Goal: Find contact information: Find contact information

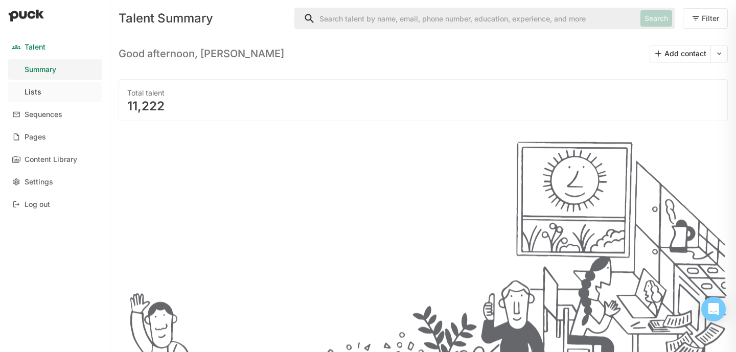
click at [29, 98] on link "Lists" at bounding box center [55, 92] width 94 height 20
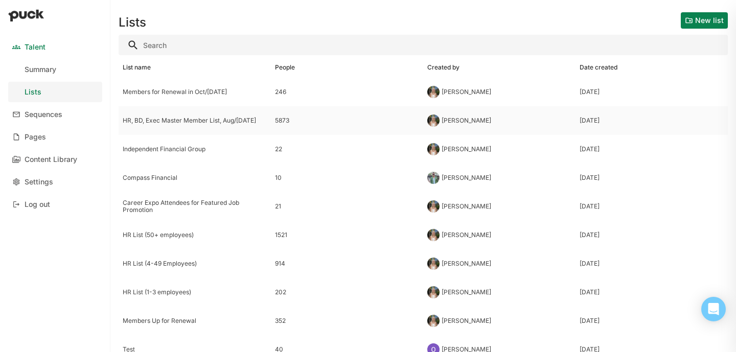
click at [169, 118] on div "HR, BD, Exec Master Member List, Aug/[DATE]" at bounding box center [195, 120] width 144 height 7
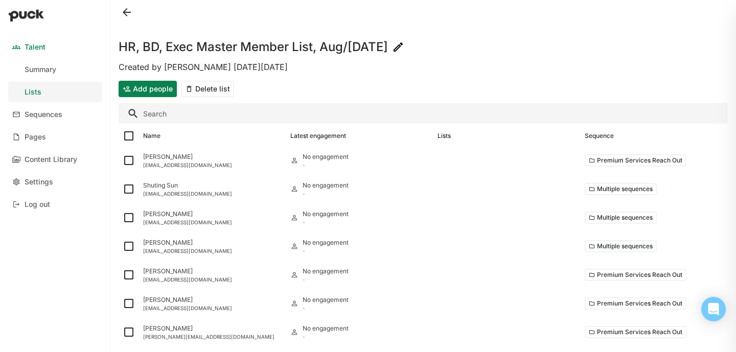
click at [187, 116] on input "Search" at bounding box center [423, 113] width 609 height 20
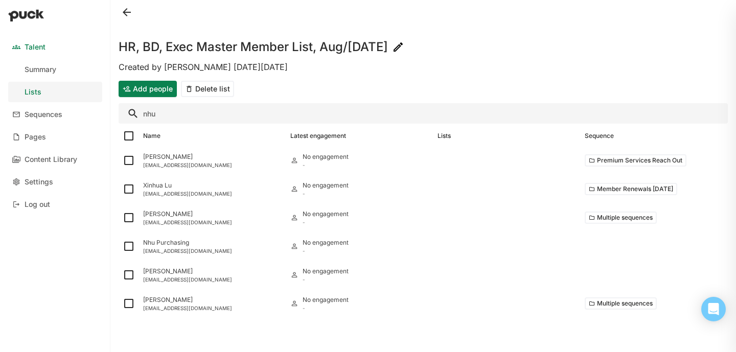
type input "nhu"
click at [191, 165] on div "[EMAIL_ADDRESS][DOMAIN_NAME]" at bounding box center [212, 165] width 139 height 6
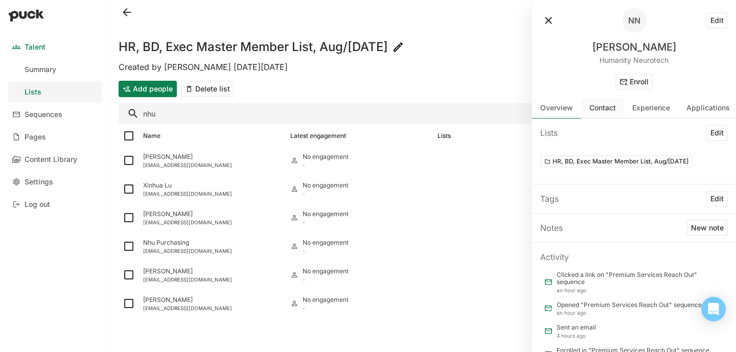
click at [600, 106] on div "Contact" at bounding box center [602, 108] width 27 height 9
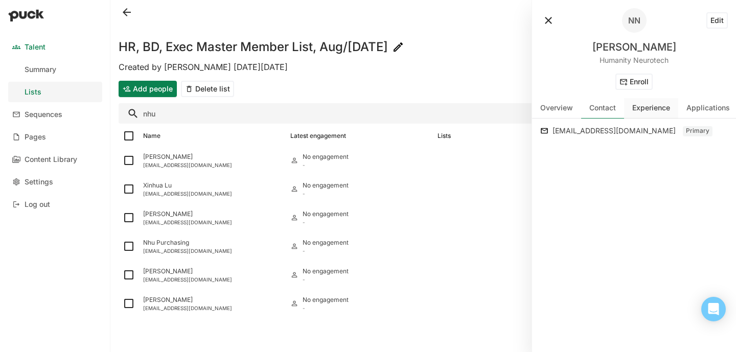
click at [639, 111] on div "Experience" at bounding box center [651, 108] width 38 height 9
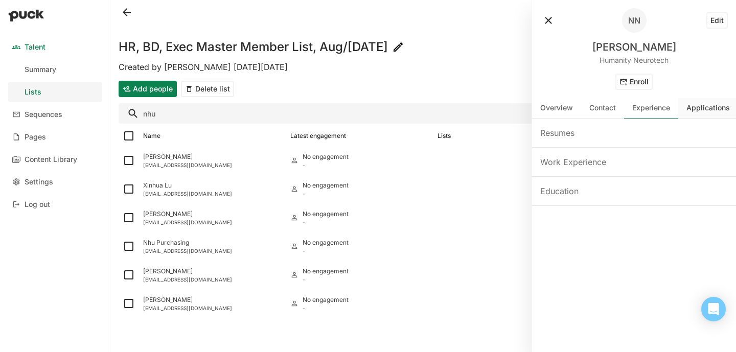
click at [688, 109] on div "Applications" at bounding box center [708, 108] width 43 height 9
click at [637, 29] on div "NN" at bounding box center [634, 20] width 25 height 25
click at [633, 17] on div "NN" at bounding box center [634, 20] width 12 height 8
click at [711, 26] on button "Edit" at bounding box center [717, 20] width 21 height 16
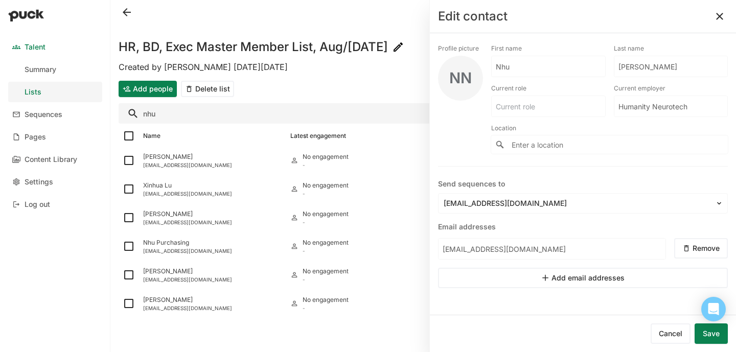
click at [721, 14] on button at bounding box center [720, 16] width 16 height 16
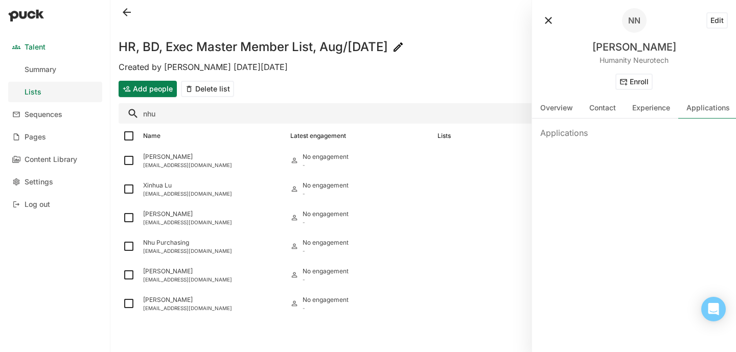
click at [128, 9] on button at bounding box center [127, 12] width 16 height 16
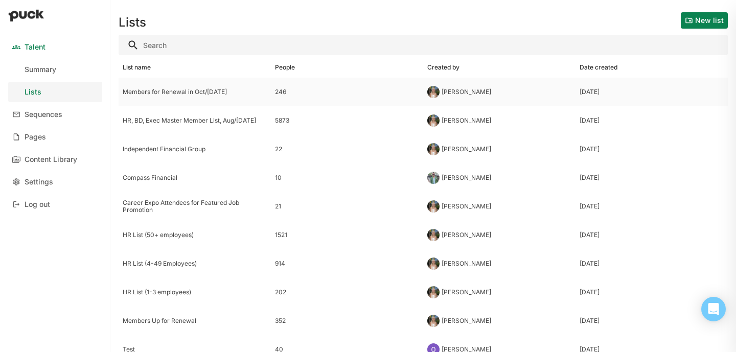
click at [150, 99] on div "Members for Renewal in Oct/[DATE]" at bounding box center [195, 92] width 152 height 29
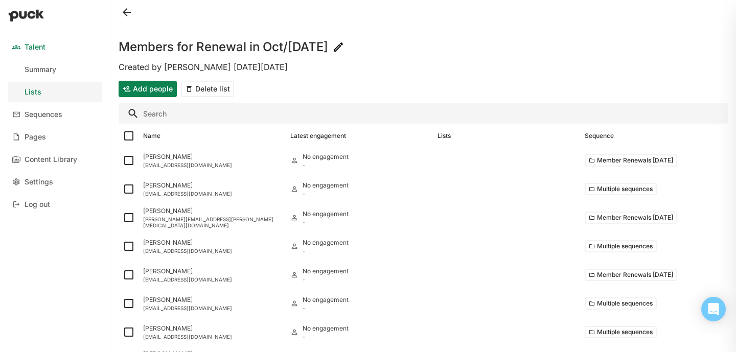
click at [172, 104] on input "Search" at bounding box center [423, 113] width 609 height 20
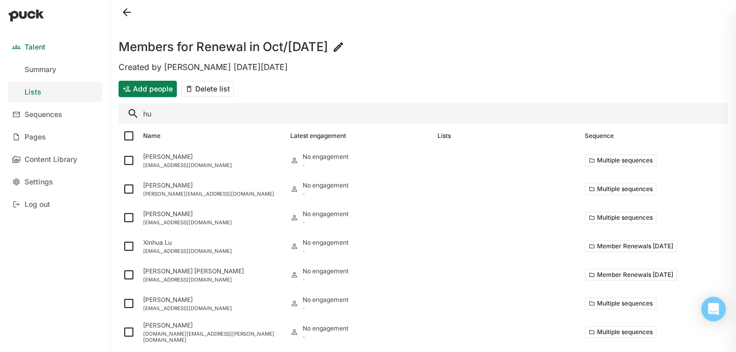
type input "h"
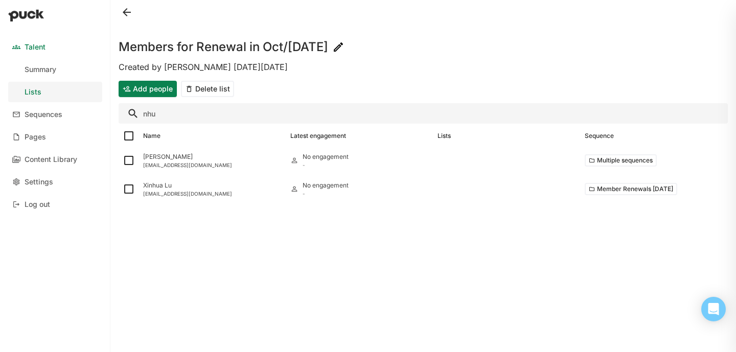
type input "nhu"
click at [129, 13] on button at bounding box center [127, 12] width 16 height 16
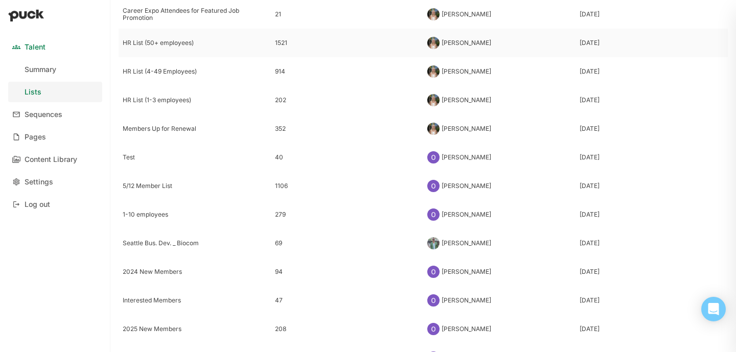
scroll to position [198, 0]
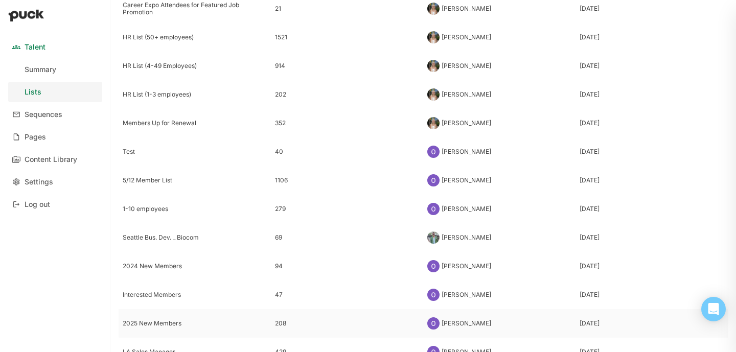
click at [160, 318] on div "2025 New Members" at bounding box center [195, 323] width 152 height 29
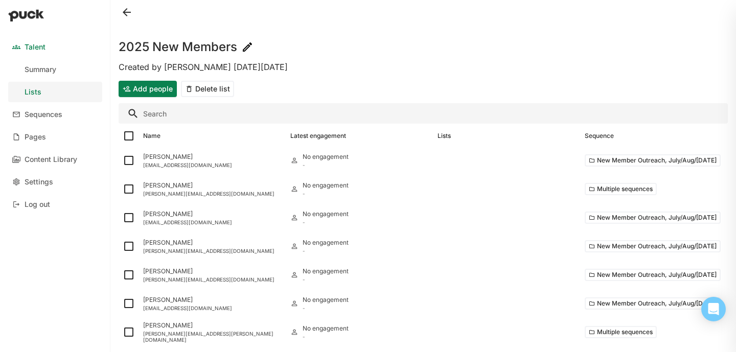
click at [172, 119] on input "Search" at bounding box center [423, 113] width 609 height 20
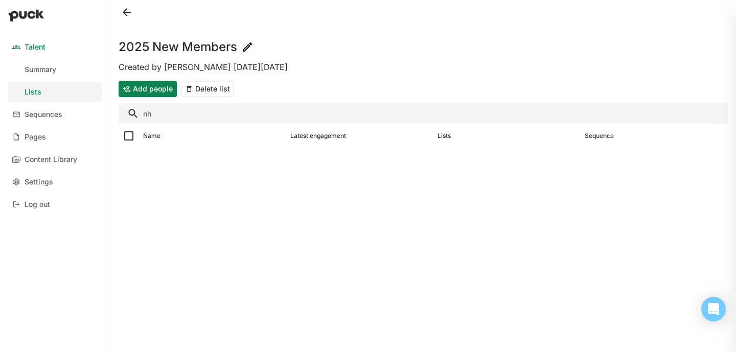
type input "n"
type input "hum"
click at [127, 8] on button at bounding box center [127, 12] width 16 height 16
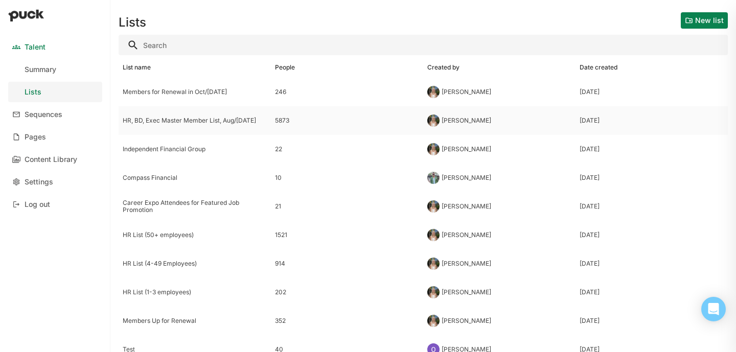
click at [182, 121] on div "HR, BD, Exec Master Member List, Aug/[DATE]" at bounding box center [195, 120] width 144 height 7
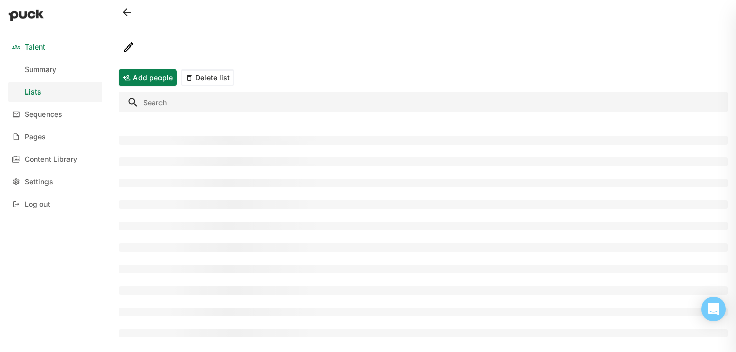
click at [201, 98] on input "Search" at bounding box center [423, 102] width 609 height 20
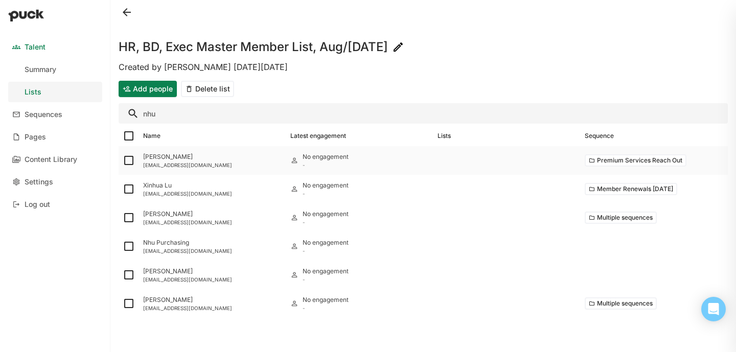
click at [213, 159] on div "[PERSON_NAME]" at bounding box center [212, 156] width 139 height 7
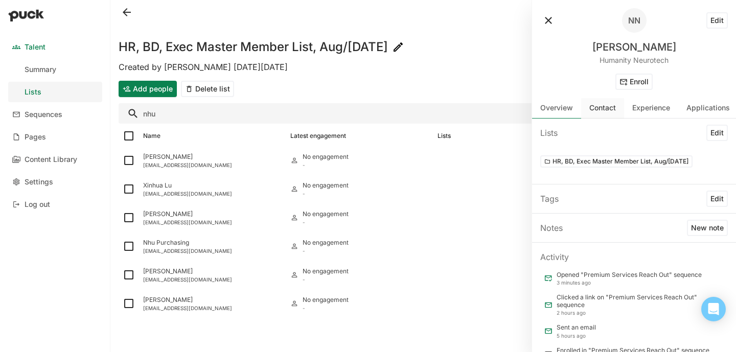
click at [608, 117] on div "Contact" at bounding box center [602, 108] width 43 height 20
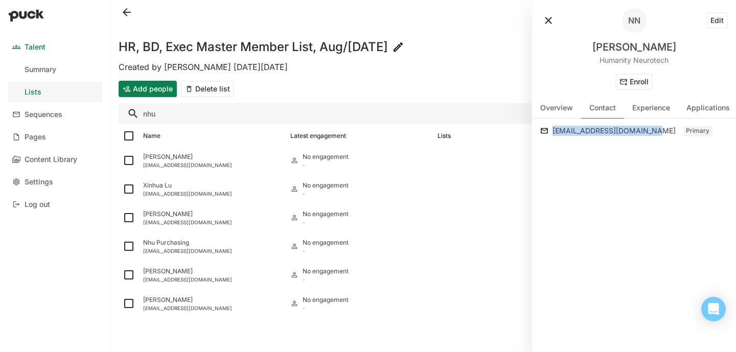
drag, startPoint x: 554, startPoint y: 131, endPoint x: 663, endPoint y: 131, distance: 108.9
click at [663, 131] on div "[EMAIL_ADDRESS][DOMAIN_NAME]" at bounding box center [617, 131] width 128 height 12
copy div "[EMAIL_ADDRESS][DOMAIN_NAME]"
click at [175, 119] on input "nhu" at bounding box center [423, 113] width 609 height 20
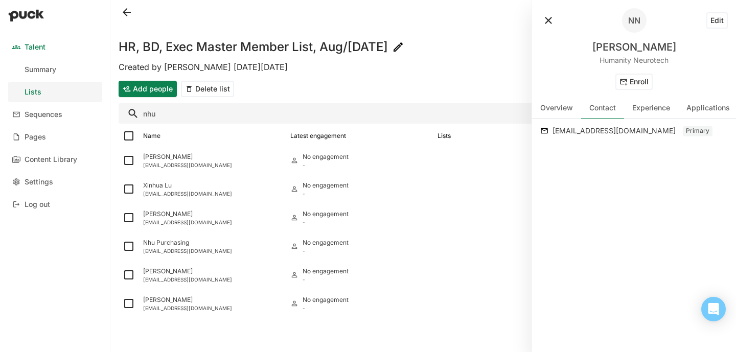
click at [175, 119] on input "nhu" at bounding box center [423, 113] width 609 height 20
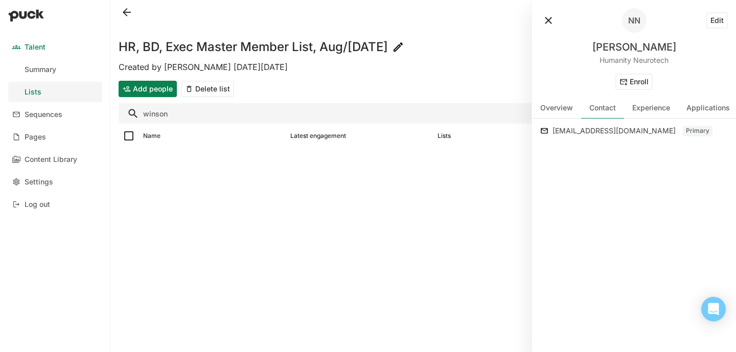
click at [541, 22] on button at bounding box center [548, 20] width 16 height 16
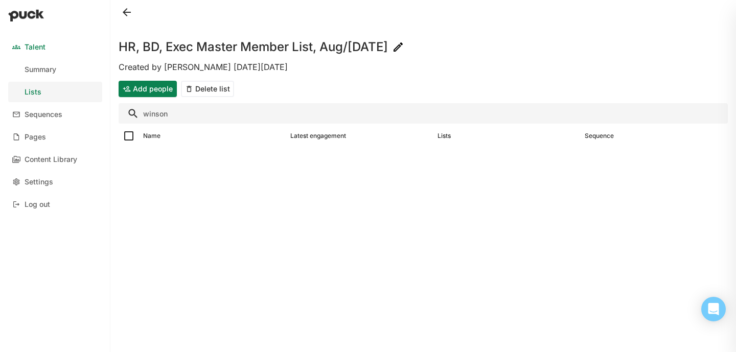
click at [190, 115] on input "winson" at bounding box center [423, 113] width 609 height 20
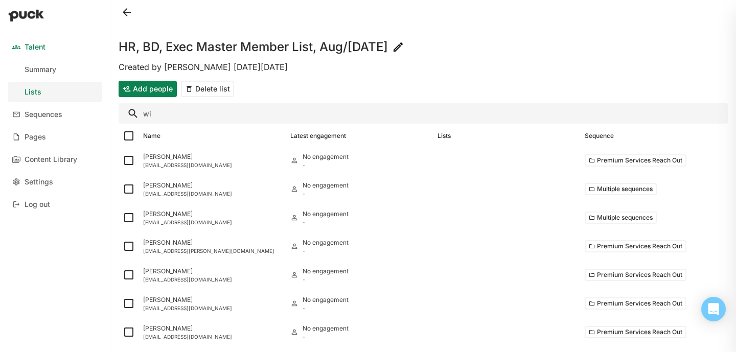
type input "w"
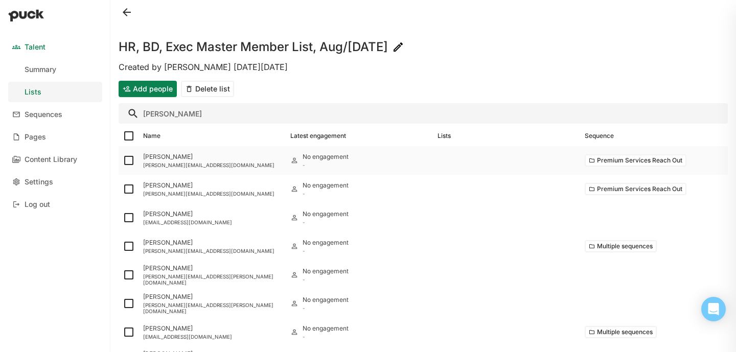
type input "[PERSON_NAME]"
click at [128, 165] on img at bounding box center [129, 160] width 12 height 12
click at [123, 161] on input "checkbox" at bounding box center [122, 161] width 1 height 1
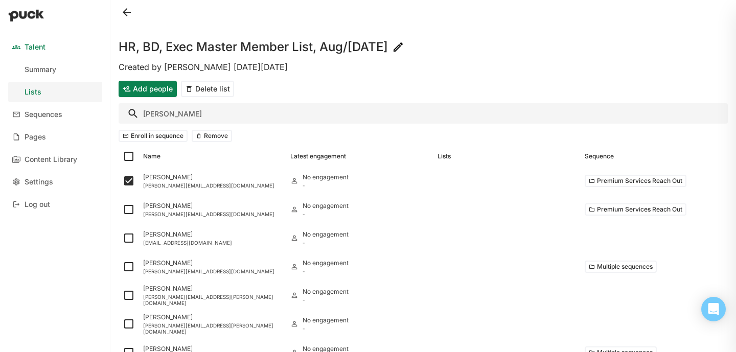
click at [207, 132] on button "Remove" at bounding box center [212, 136] width 40 height 12
checkbox input "false"
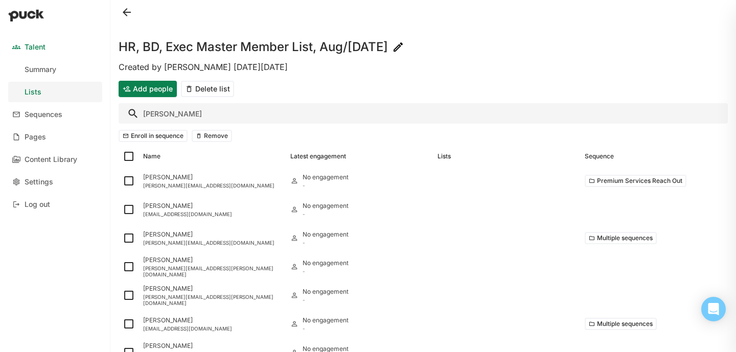
click at [158, 112] on input "[PERSON_NAME]" at bounding box center [423, 113] width 609 height 20
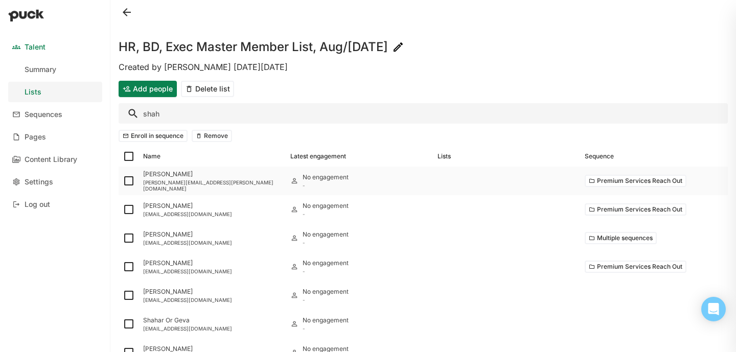
type input "shah"
click at [126, 181] on img at bounding box center [129, 181] width 12 height 12
click at [123, 181] on input "checkbox" at bounding box center [122, 181] width 1 height 1
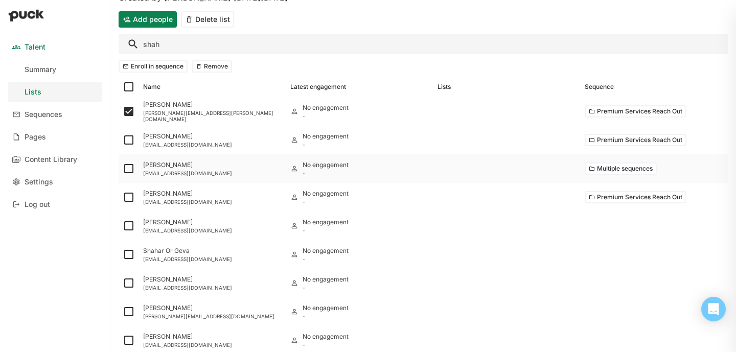
scroll to position [72, 0]
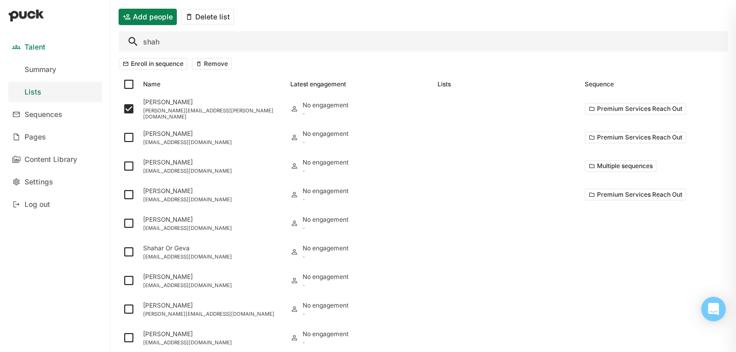
click at [206, 67] on button "Remove" at bounding box center [212, 64] width 40 height 12
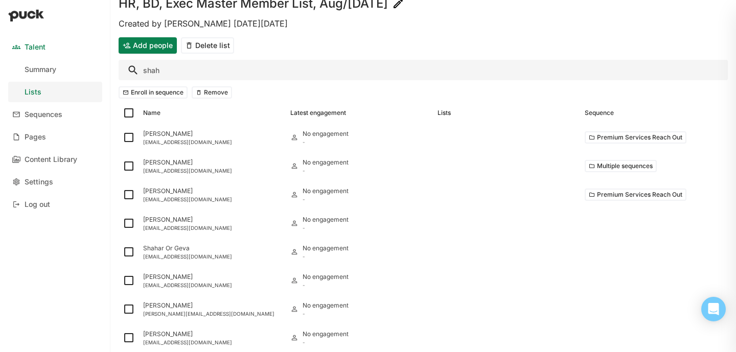
checkbox input "false"
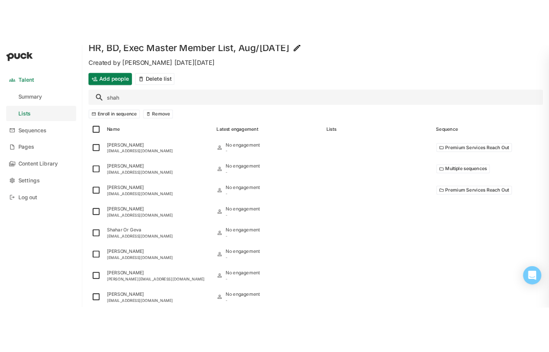
scroll to position [43, 0]
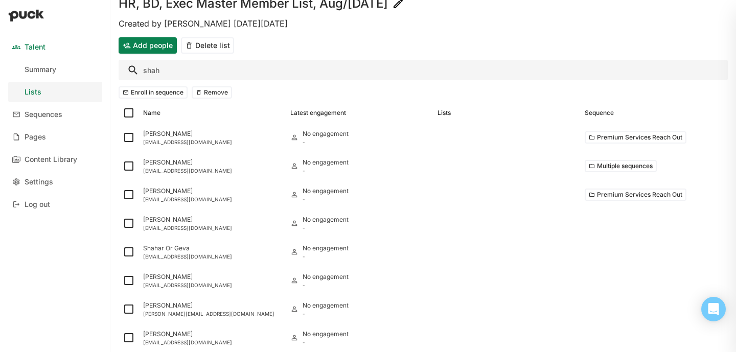
click at [152, 74] on input "shah" at bounding box center [423, 70] width 609 height 20
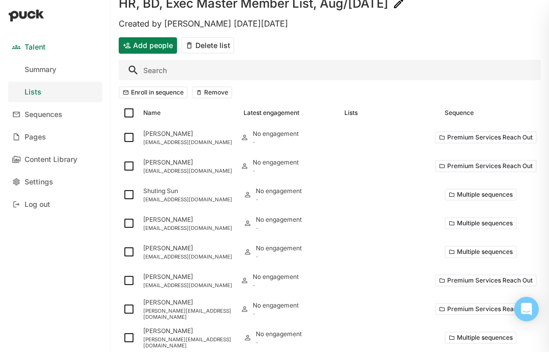
click at [305, 65] on input "Search" at bounding box center [330, 70] width 422 height 20
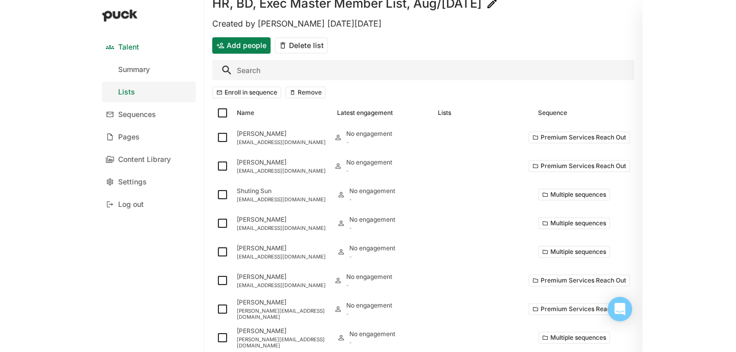
scroll to position [0, 0]
